Goal: Check status

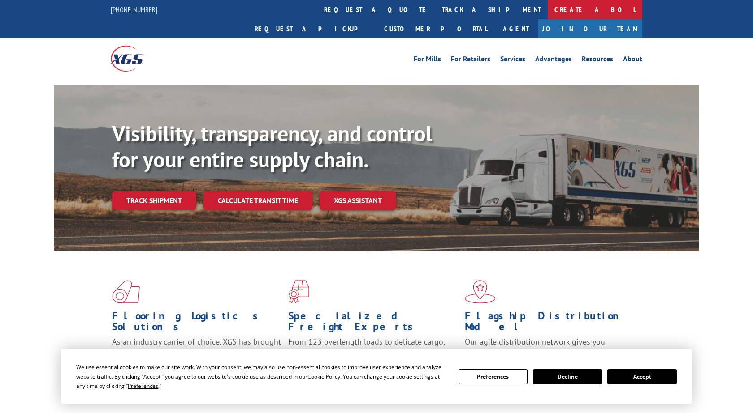
click at [547, 9] on link "Create a BOL" at bounding box center [594, 9] width 95 height 19
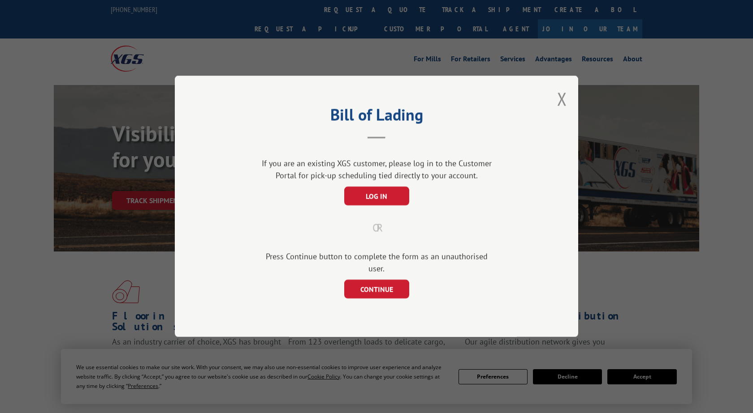
drag, startPoint x: 559, startPoint y: 108, endPoint x: 459, endPoint y: 58, distance: 111.4
click at [557, 108] on button "Close modal" at bounding box center [562, 99] width 10 height 24
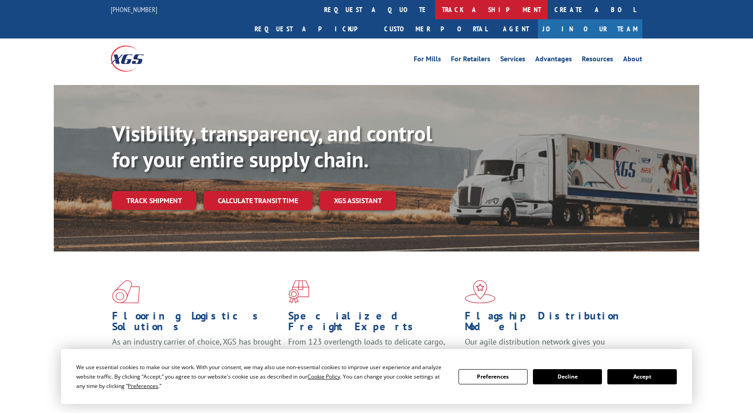
click at [435, 10] on link "track a shipment" at bounding box center [491, 9] width 112 height 19
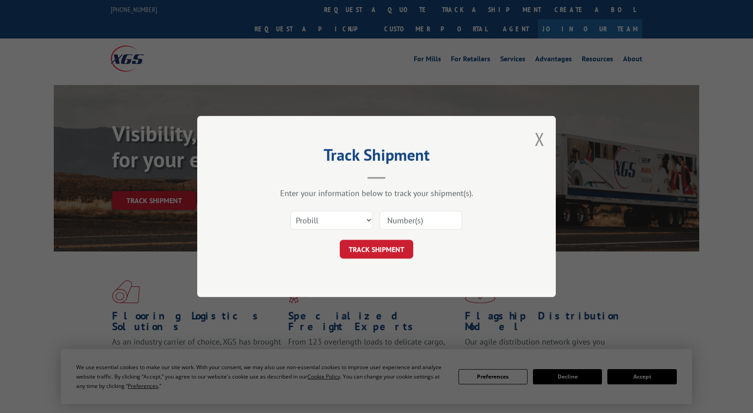
click at [394, 219] on input at bounding box center [420, 220] width 82 height 19
paste input "738676"
type input "738676"
click at [290, 211] on select "Select category... Probill BOL PO" at bounding box center [331, 220] width 82 height 19
select select "bol"
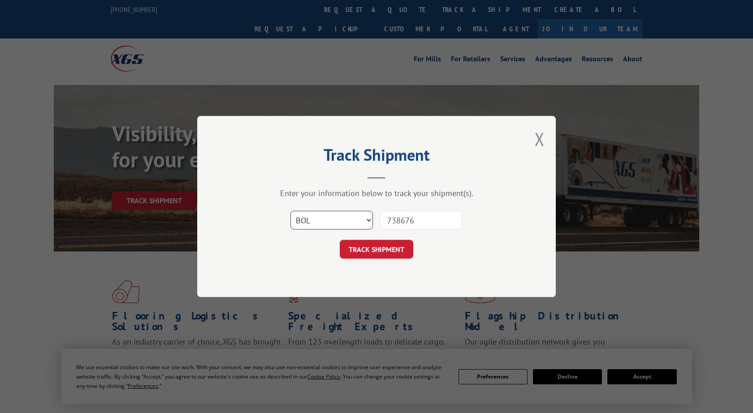
click option "BOL" at bounding box center [0, 0] width 0 height 0
click at [401, 247] on button "TRACK SHIPMENT" at bounding box center [376, 249] width 73 height 19
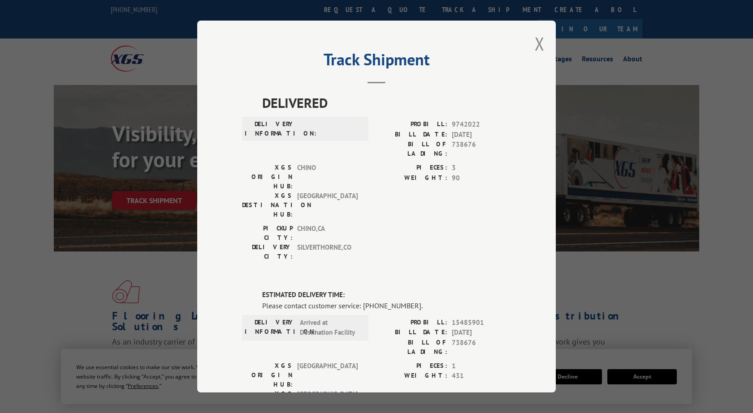
scroll to position [157, 0]
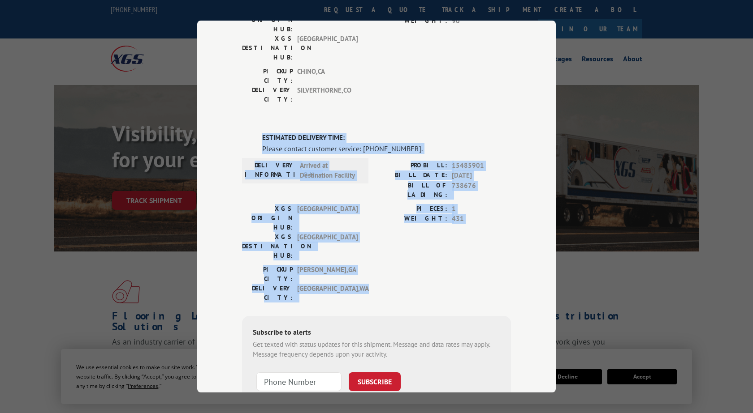
drag, startPoint x: 233, startPoint y: 86, endPoint x: 423, endPoint y: 154, distance: 201.5
click at [505, 202] on div "Track Shipment DELIVERED DELIVERY INFORMATION: PROBILL: 9742022 BILL DATE: [DAT…" at bounding box center [376, 207] width 358 height 372
click at [356, 161] on span "Arrived at Destination Facility" at bounding box center [330, 171] width 60 height 20
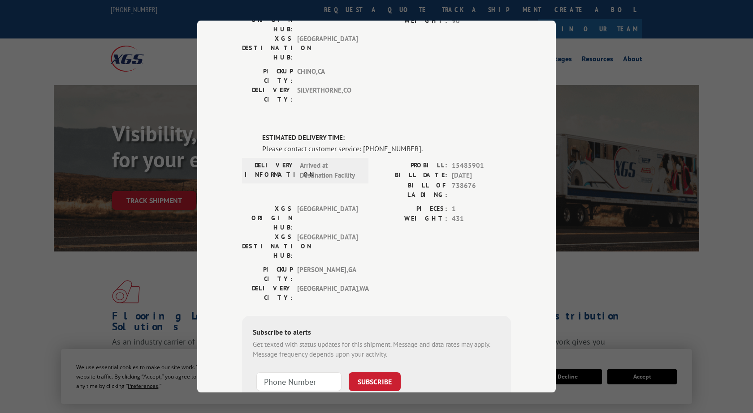
click at [383, 347] on div "DELIVERED DELIVERY INFORMATION: PROBILL: 9742022 BILL DATE: [DATE] BILL OF LADI…" at bounding box center [376, 198] width 269 height 526
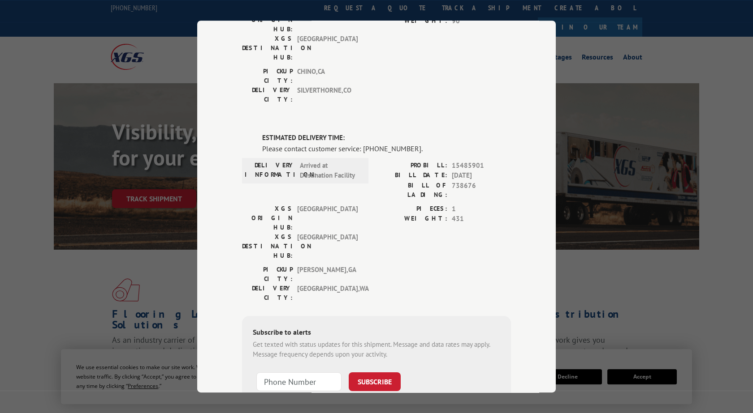
scroll to position [0, 0]
